Goal: Use online tool/utility: Utilize a website feature to perform a specific function

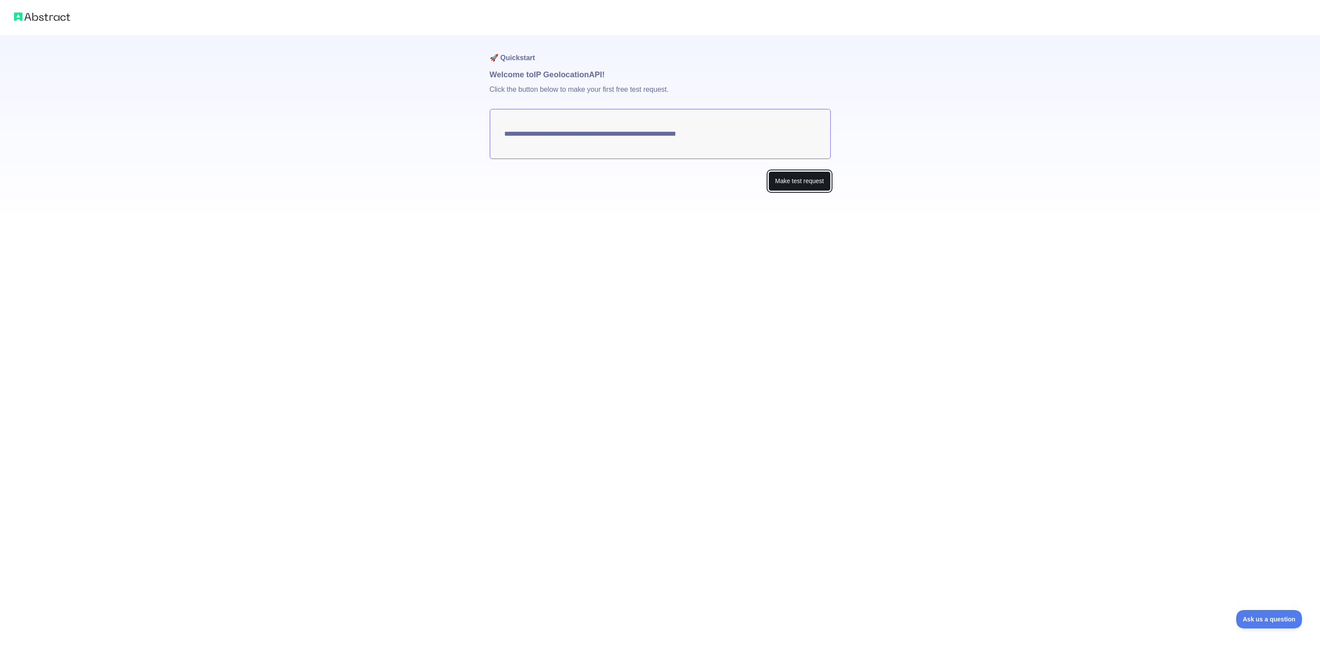
click at [802, 186] on button "Make test request" at bounding box center [800, 181] width 62 height 20
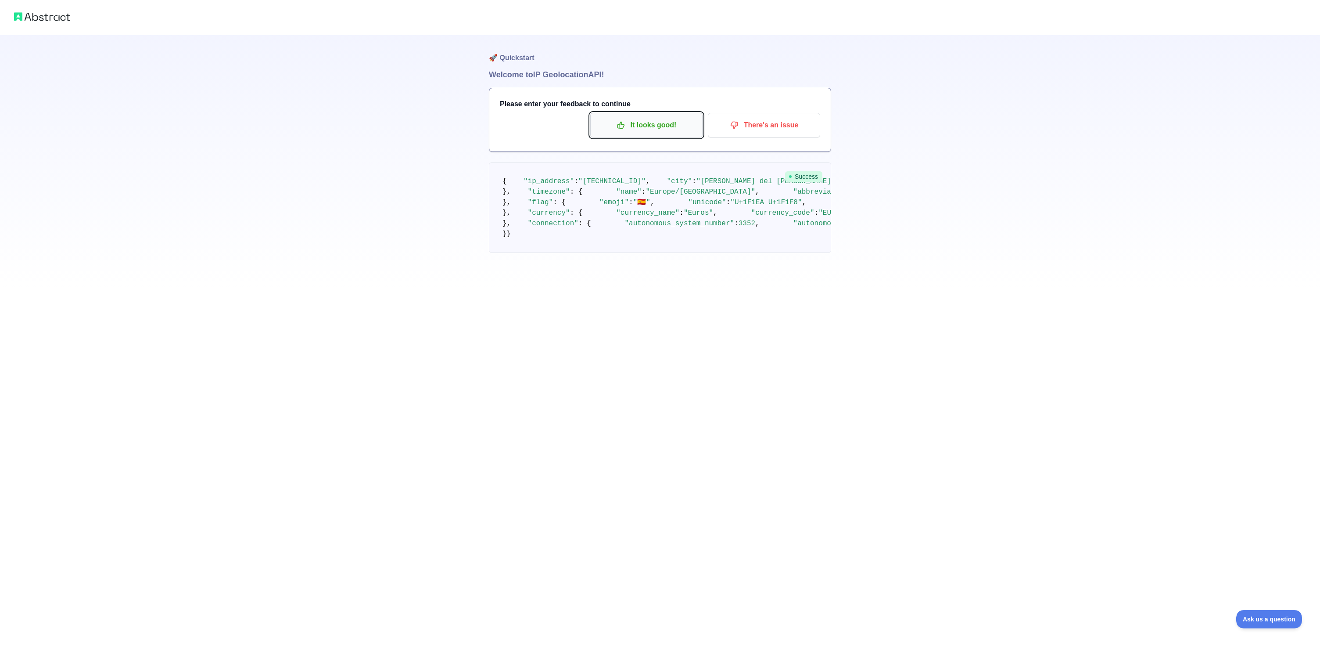
click at [656, 117] on button "It looks good!" at bounding box center [646, 125] width 112 height 25
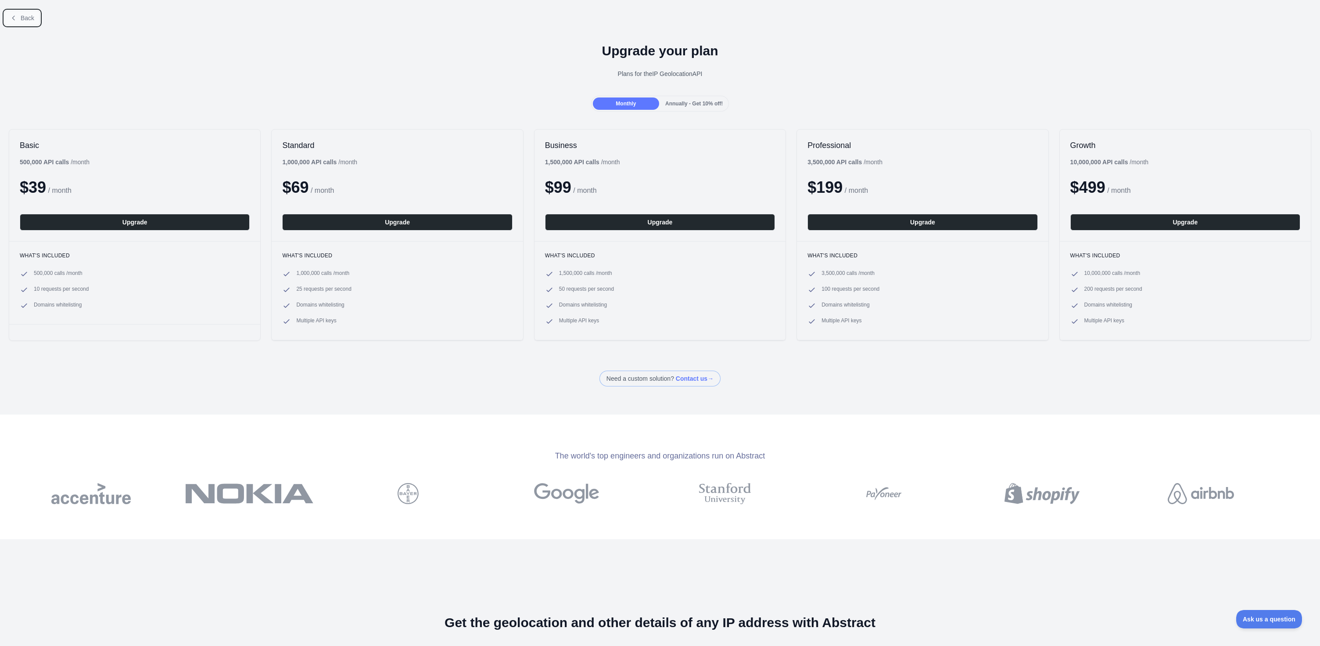
click at [27, 18] on span "Back" at bounding box center [28, 17] width 14 height 7
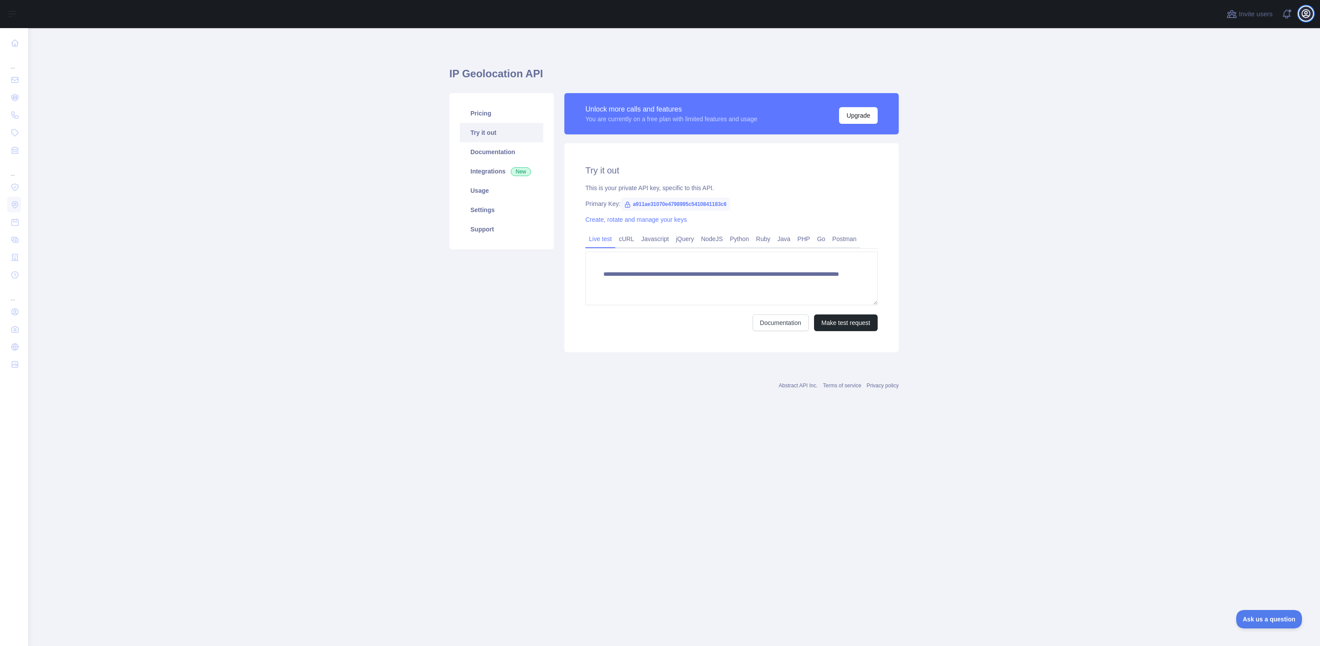
click at [1302, 15] on icon "button" at bounding box center [1306, 14] width 8 height 8
click at [650, 241] on link "Javascript" at bounding box center [655, 239] width 35 height 14
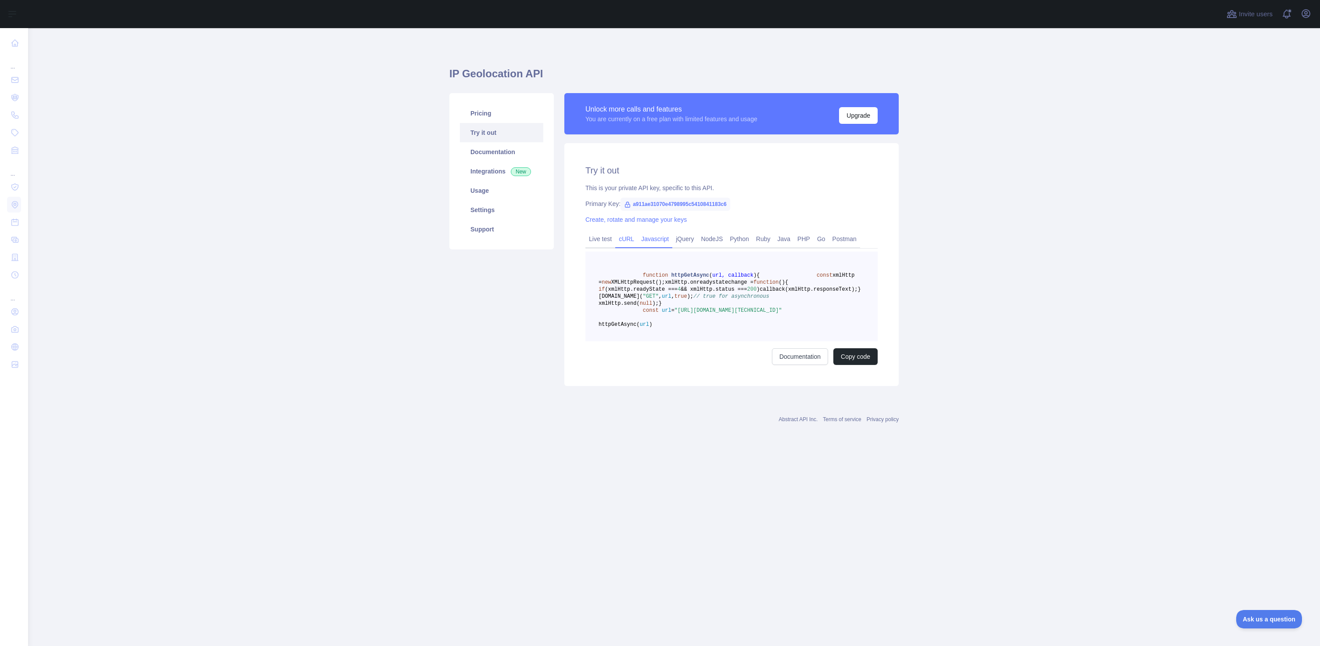
click at [626, 241] on link "cURL" at bounding box center [626, 239] width 22 height 14
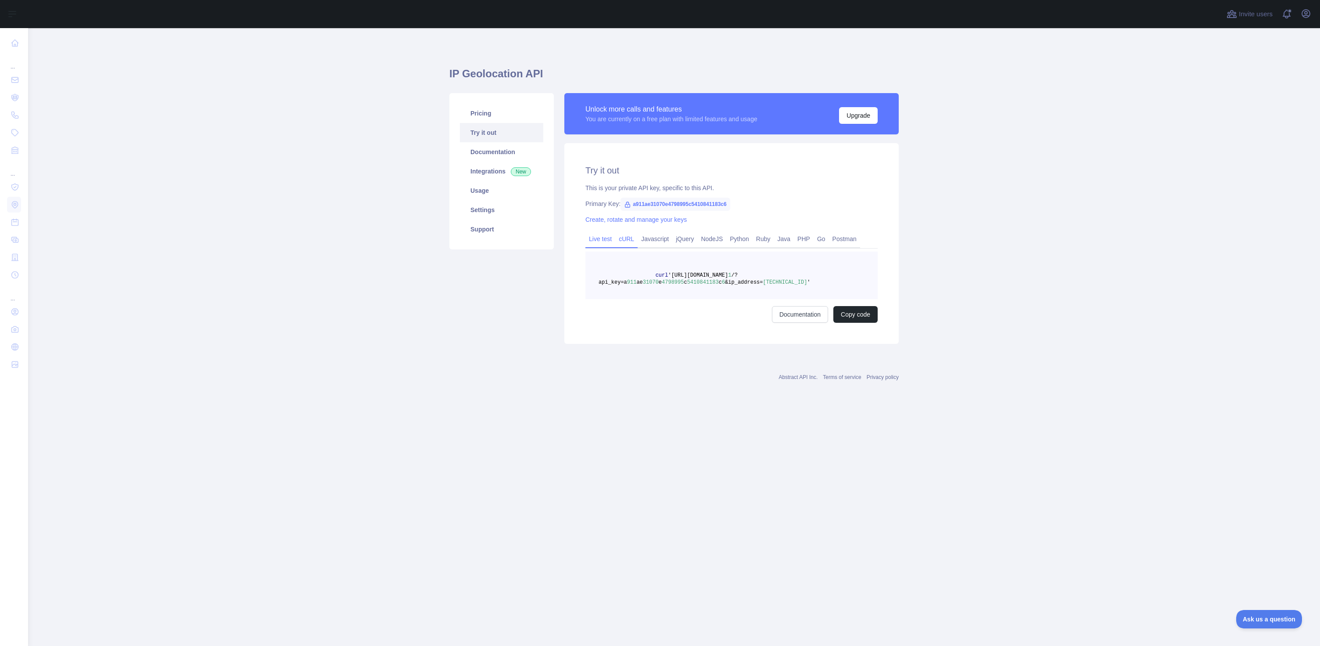
click at [600, 239] on link "Live test" at bounding box center [601, 239] width 30 height 14
drag, startPoint x: 602, startPoint y: 273, endPoint x: 838, endPoint y: 282, distance: 236.3
click at [838, 282] on textarea "**********" at bounding box center [732, 279] width 292 height 54
click at [839, 327] on button "Make test request" at bounding box center [846, 322] width 64 height 17
